Goal: Information Seeking & Learning: Learn about a topic

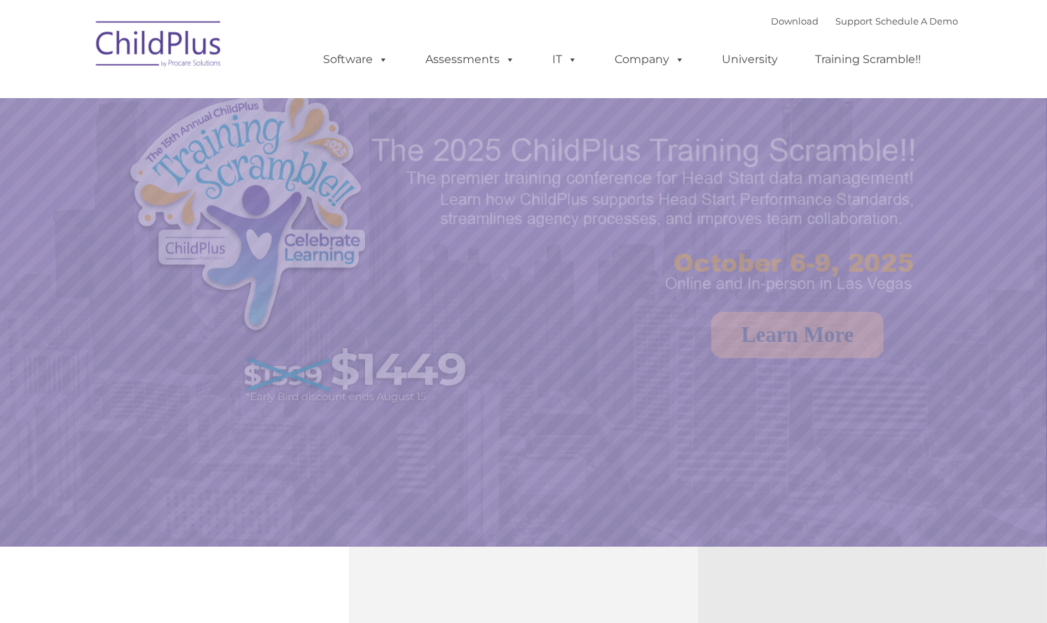
select select "MEDIUM"
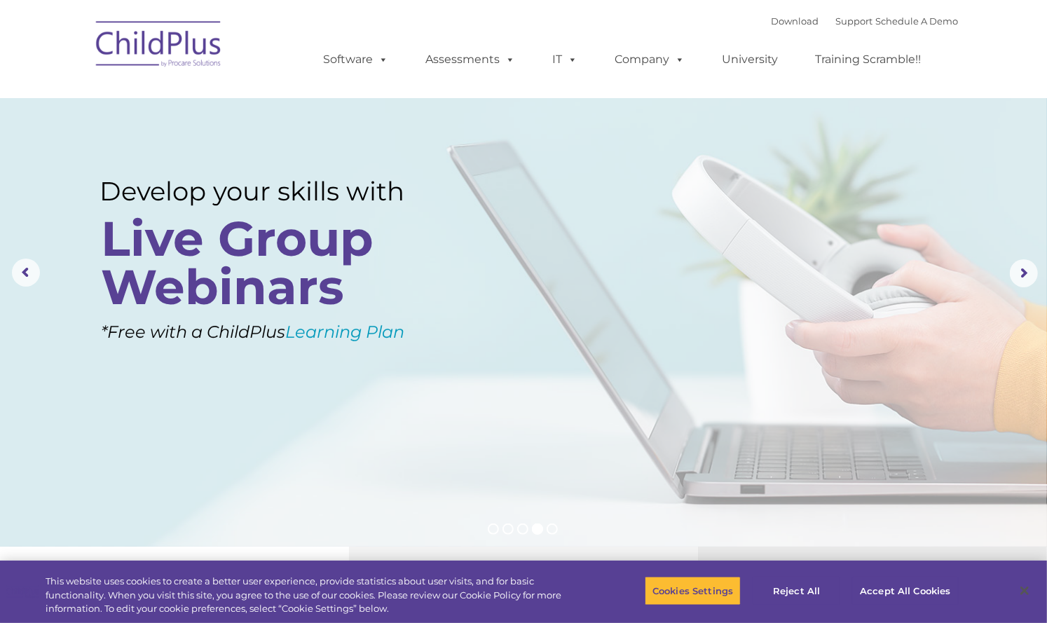
click at [193, 40] on img at bounding box center [159, 46] width 140 height 70
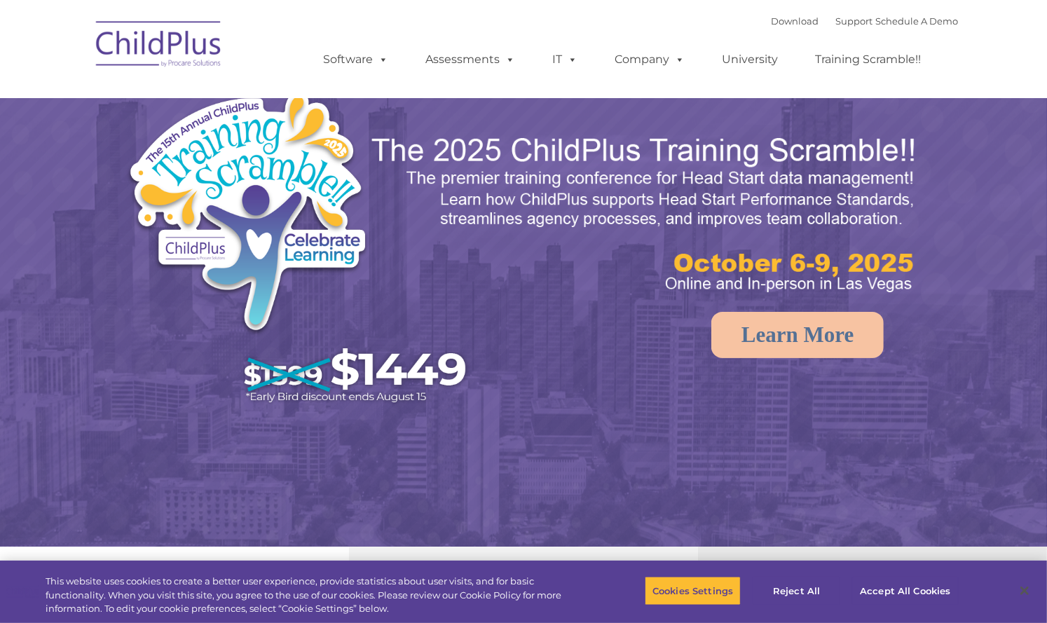
select select "MEDIUM"
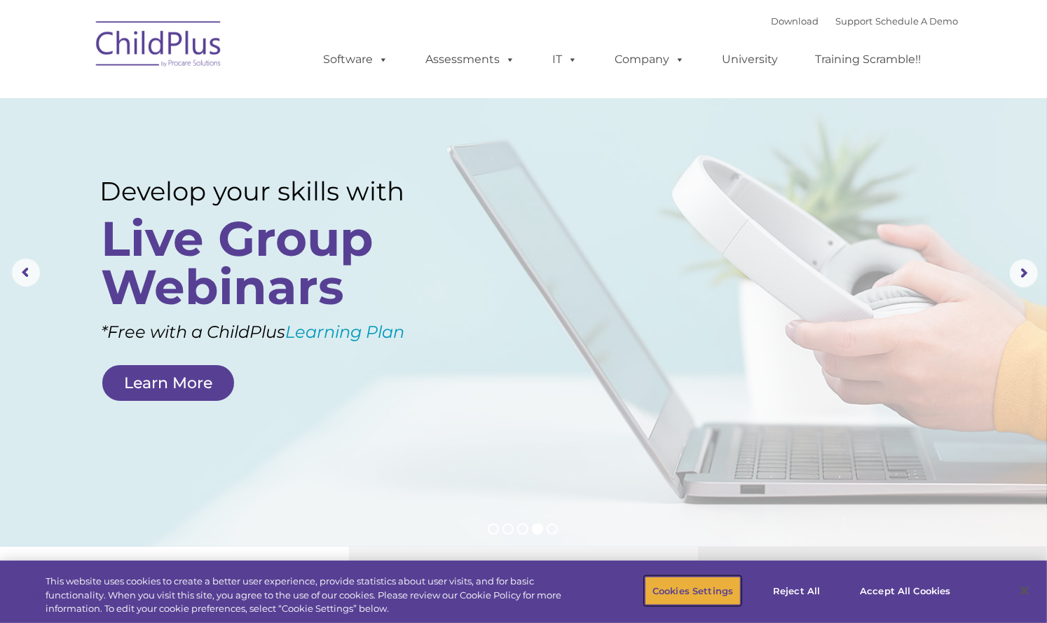
click at [710, 588] on button "Cookies Settings" at bounding box center [693, 590] width 96 height 29
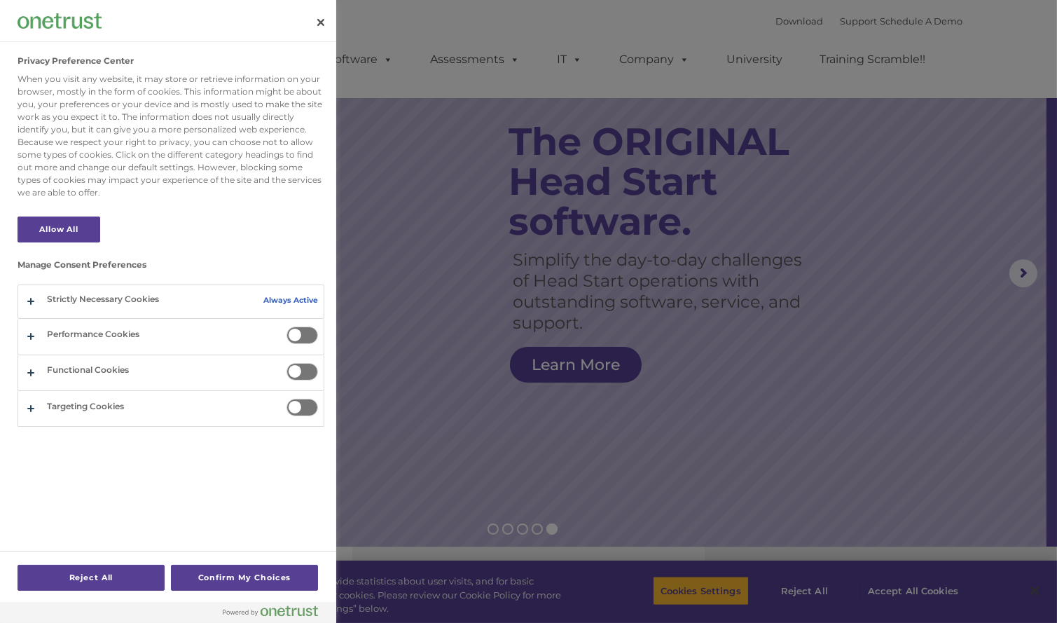
click at [312, 329] on span "Privacy Preference Center" at bounding box center [303, 335] width 32 height 18
click at [287, 326] on input "Performance Cookies" at bounding box center [287, 326] width 0 height 0
click at [309, 371] on span "Privacy Preference Center" at bounding box center [303, 372] width 32 height 18
click at [287, 363] on input "Functional Cookies" at bounding box center [287, 363] width 0 height 0
click at [308, 405] on span "Privacy Preference Center" at bounding box center [303, 408] width 32 height 18
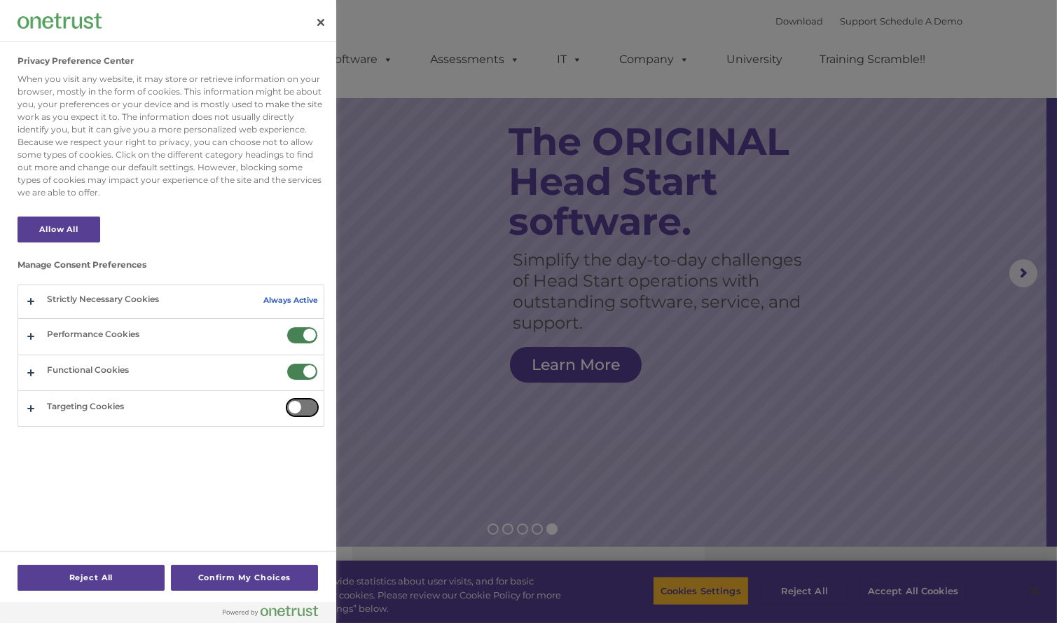
click at [287, 399] on input "Targeting Cookies" at bounding box center [287, 399] width 0 height 0
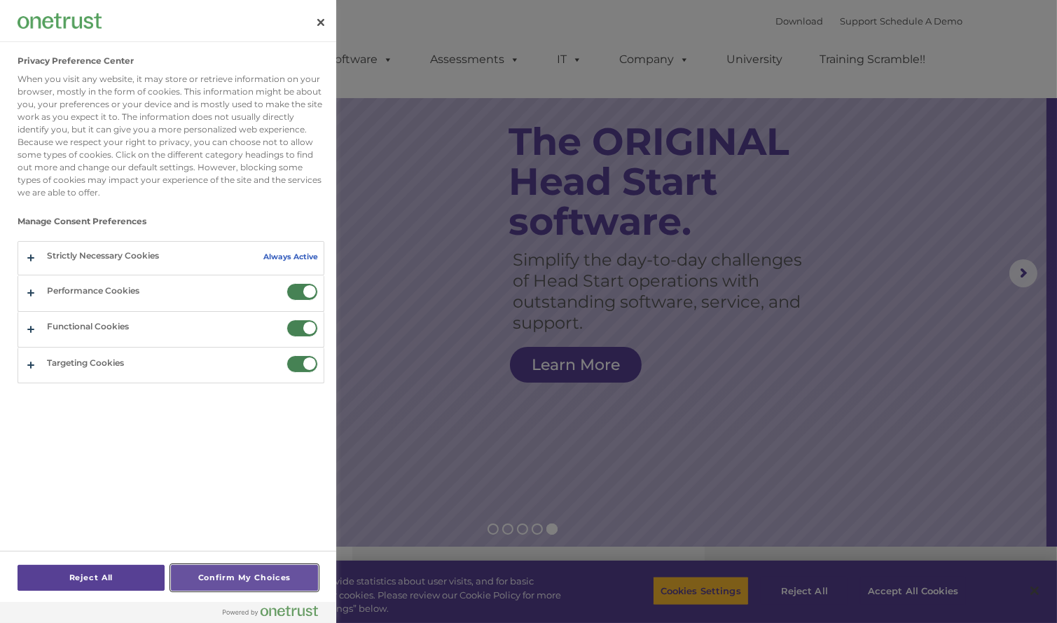
click at [245, 572] on button "Confirm My Choices" at bounding box center [244, 578] width 147 height 26
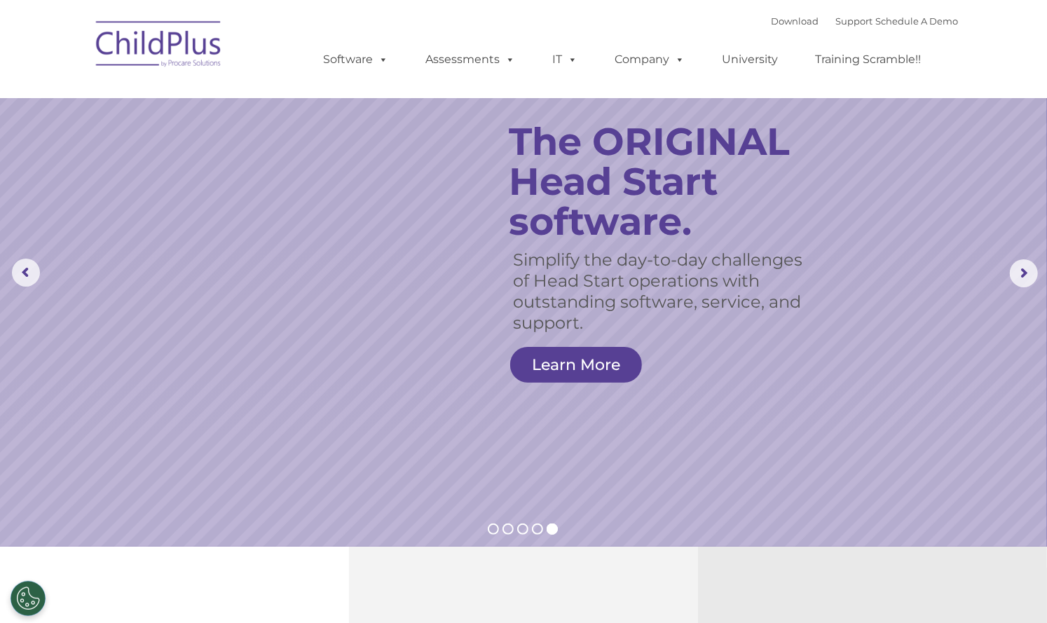
click at [193, 34] on img at bounding box center [159, 46] width 140 height 70
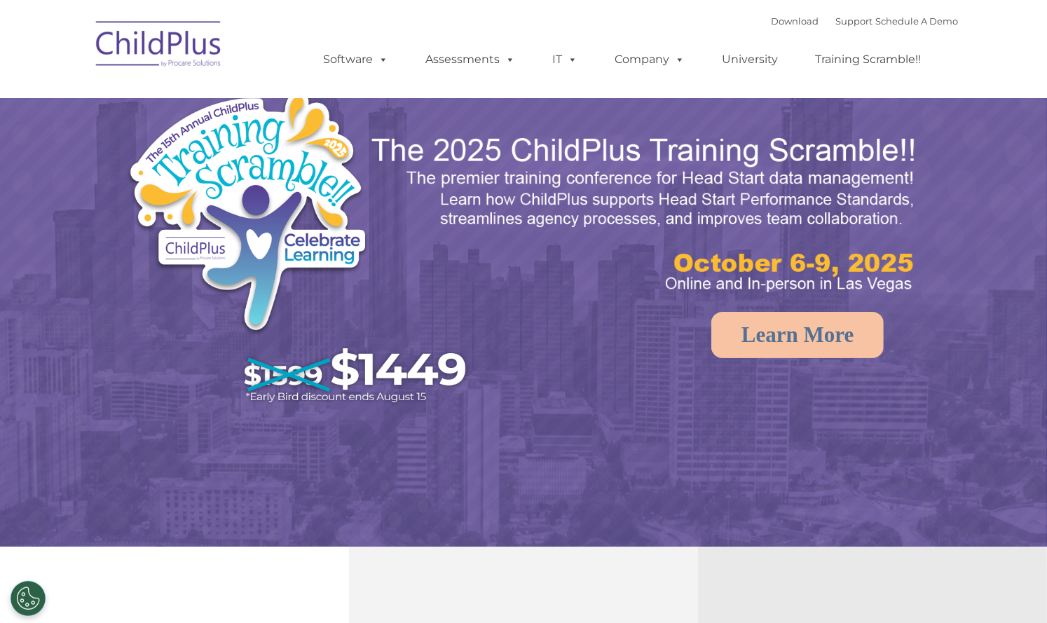
select select "MEDIUM"
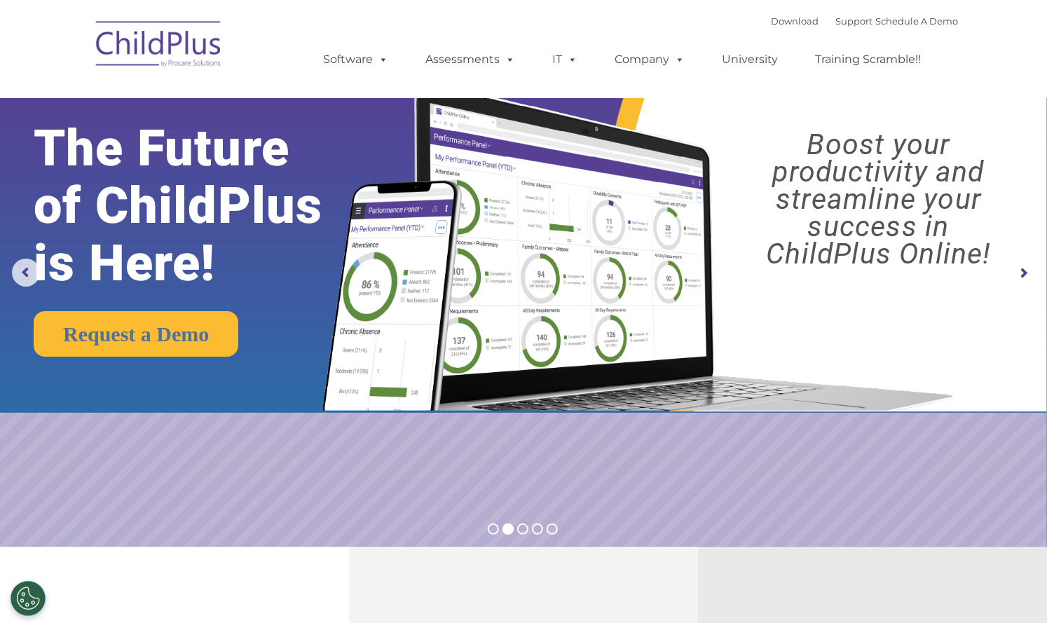
click at [1023, 274] on rs-arrow at bounding box center [1024, 273] width 28 height 28
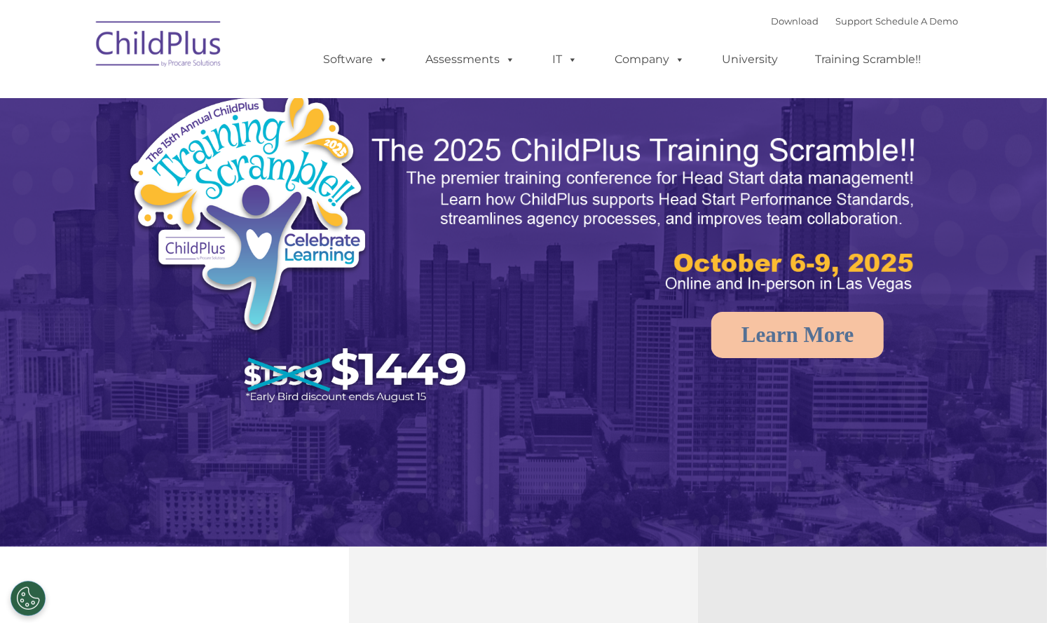
select select "MEDIUM"
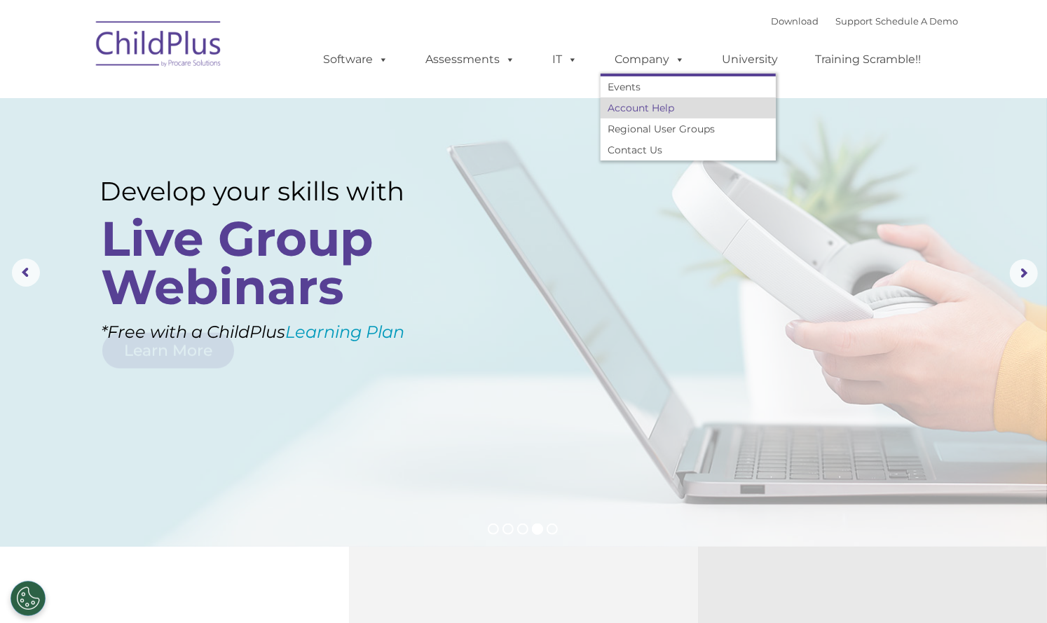
click at [641, 103] on link "Account Help" at bounding box center [687, 107] width 175 height 21
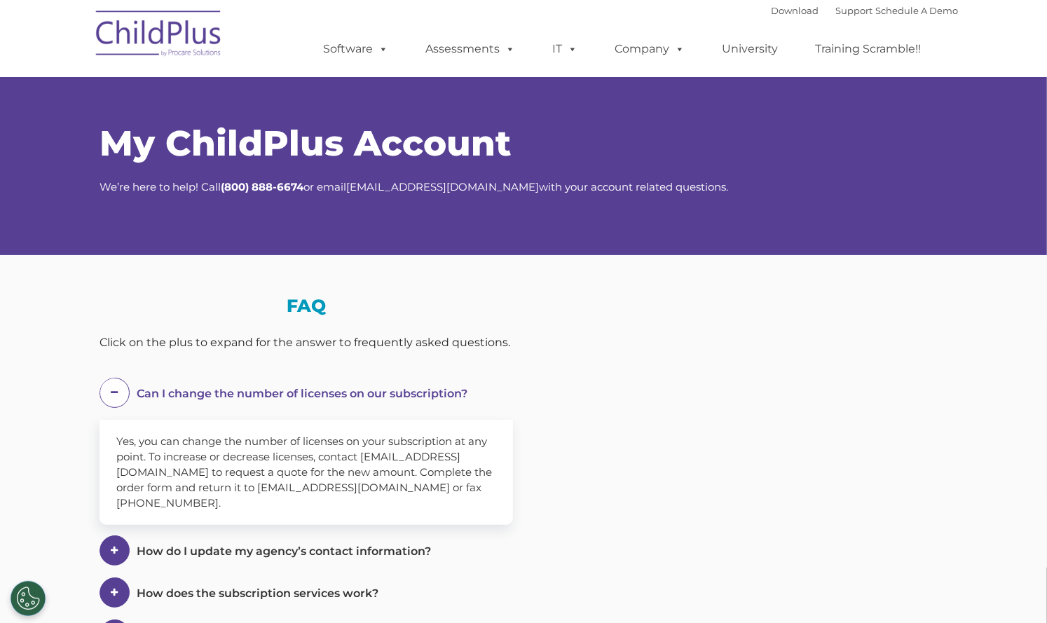
select select "MEDIUM"
